Goal: Learn about a topic

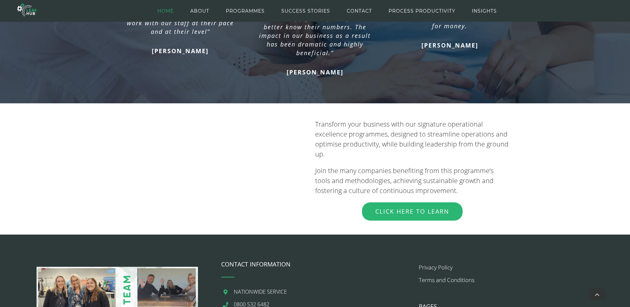
scroll to position [654, 0]
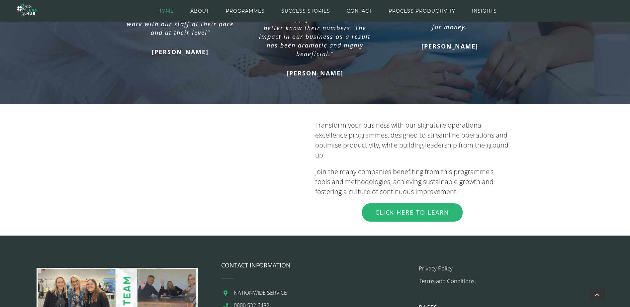
click at [399, 208] on span "Click Here to Learn" at bounding box center [412, 212] width 74 height 8
click at [435, 208] on span "Click Here to Learn" at bounding box center [412, 212] width 74 height 8
click at [386, 208] on span "Click Here to Learn" at bounding box center [412, 212] width 74 height 8
click at [440, 203] on link "Click Here to Learn" at bounding box center [412, 212] width 101 height 18
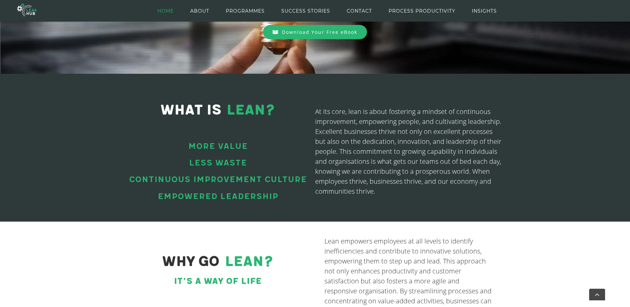
scroll to position [132, 0]
